Goal: Task Accomplishment & Management: Manage account settings

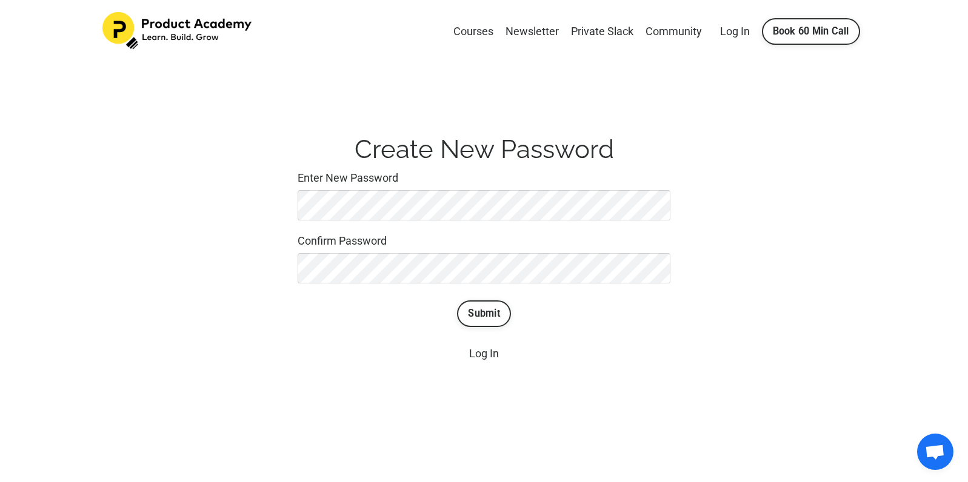
click at [748, 217] on div "Create New Password Enter New Password Confirm Password Submit Log In" at bounding box center [484, 248] width 782 height 247
click at [728, 339] on div "Create New Password Enter New Password Confirm Password Submit Log In" at bounding box center [484, 248] width 782 height 247
click at [492, 316] on button "Submit" at bounding box center [484, 314] width 54 height 27
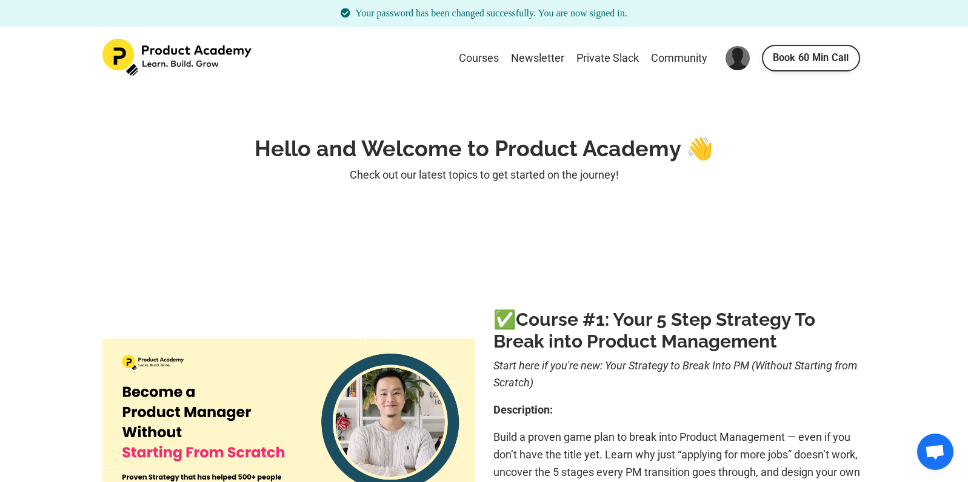
click at [470, 133] on div "Hello and Welcome to Product Academy 👋 Check out our latest topics to get start…" at bounding box center [484, 165] width 782 height 76
click at [471, 60] on link "Courses" at bounding box center [479, 59] width 40 height 18
